Goal: Check status

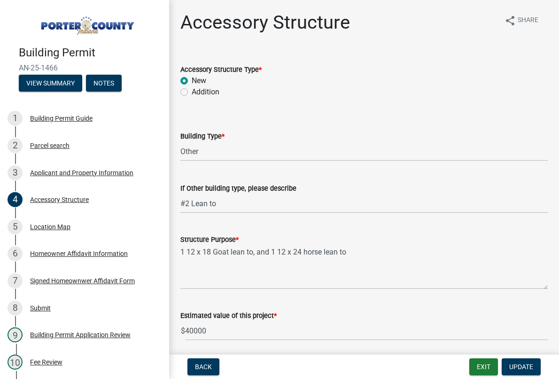
select select "eb23e218-7d4a-44a9-b83f-8c40f034bbaa"
select select "c9e834ac-bebe-4d20-b79b-0346d2791f6f"
select select "29856c7f-eeba-4e54-97cb-4d08c5c5b677"
select select "d63a0ebc-b44d-481d-ab70-ec75eba29316"
click at [468, 358] on div "Back Exit Update" at bounding box center [364, 366] width 375 height 17
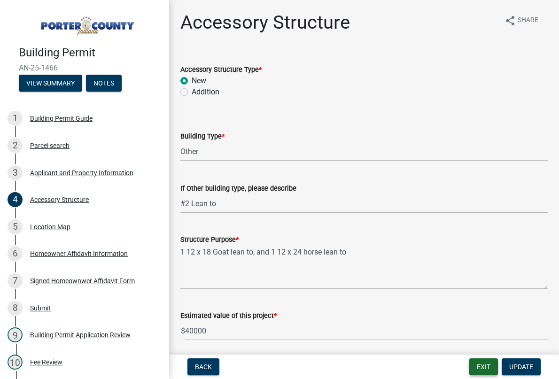
click at [479, 365] on button "Exit" at bounding box center [483, 366] width 29 height 17
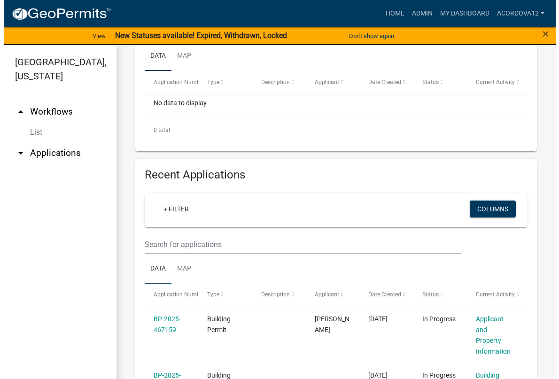
scroll to position [282, 0]
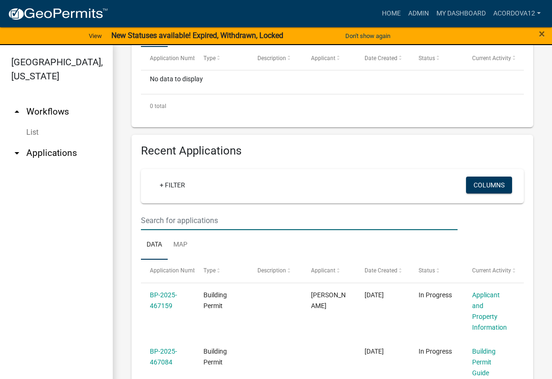
click at [176, 222] on input "text" at bounding box center [299, 220] width 316 height 19
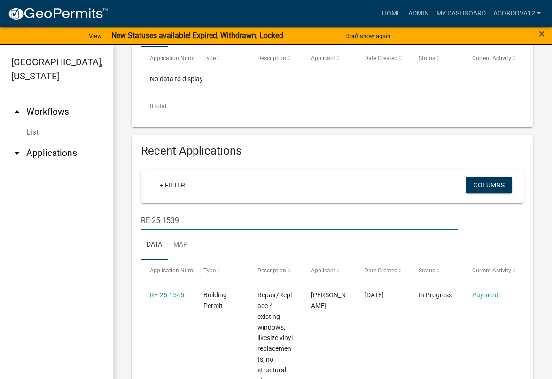
type input "RE-25-1539"
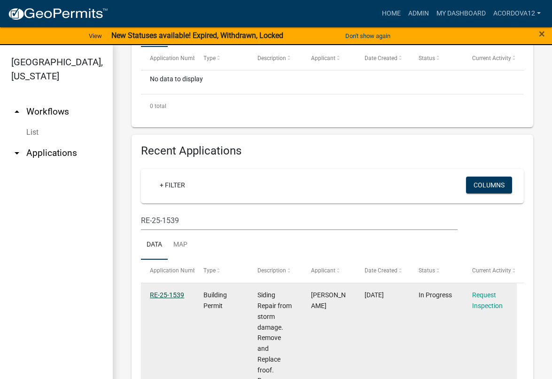
click at [172, 297] on link "RE-25-1539" at bounding box center [167, 295] width 34 height 8
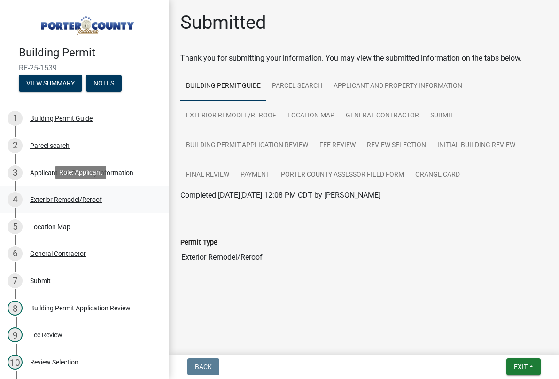
click at [51, 202] on div "4 Exterior Remodel/Reroof" at bounding box center [81, 199] width 146 height 15
